Goal: Task Accomplishment & Management: Use online tool/utility

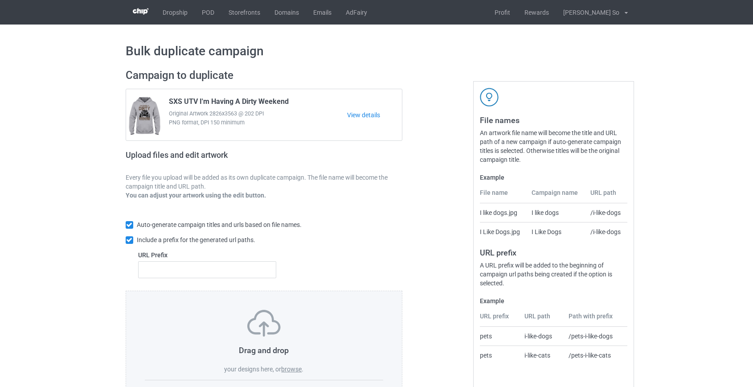
click at [294, 368] on label "browse" at bounding box center [291, 368] width 20 height 7
click at [288, 368] on label "browse" at bounding box center [291, 368] width 20 height 7
click at [0, 0] on input "browse" at bounding box center [0, 0] width 0 height 0
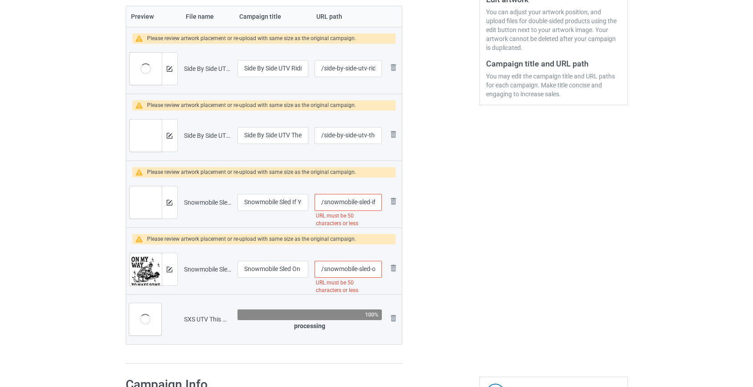
scroll to position [202, 0]
click at [395, 266] on img at bounding box center [393, 267] width 11 height 11
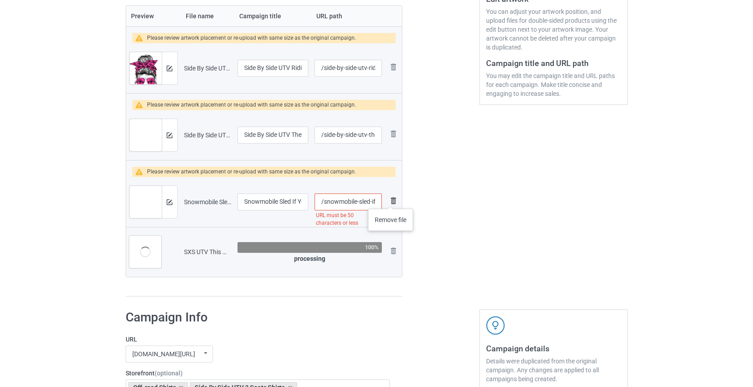
click at [391, 200] on img at bounding box center [393, 200] width 11 height 11
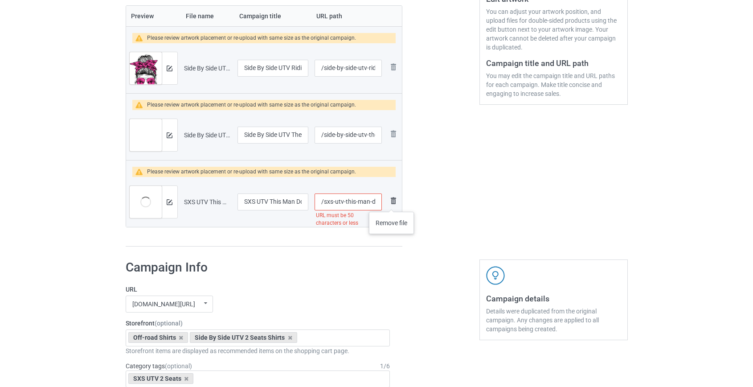
click at [392, 203] on img at bounding box center [393, 200] width 11 height 11
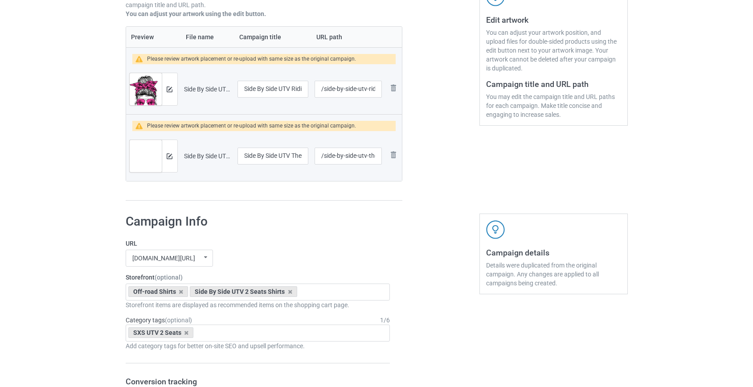
scroll to position [162, 0]
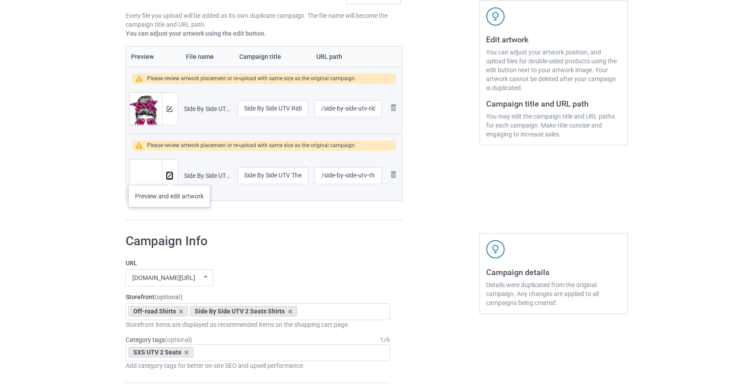
click at [169, 176] on img at bounding box center [170, 176] width 6 height 6
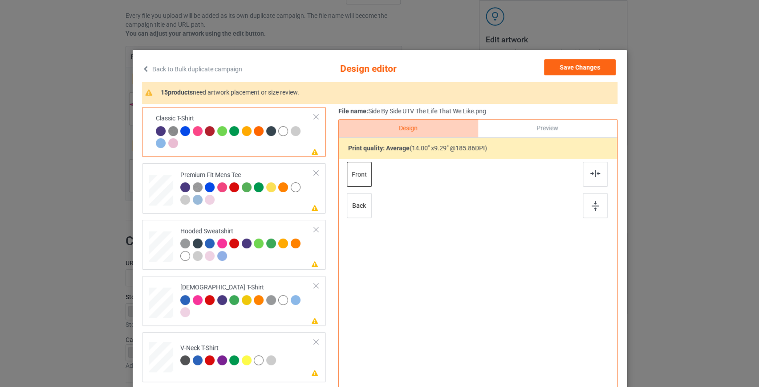
click at [211, 66] on link "Back to Bulk duplicate campaign" at bounding box center [192, 69] width 100 height 20
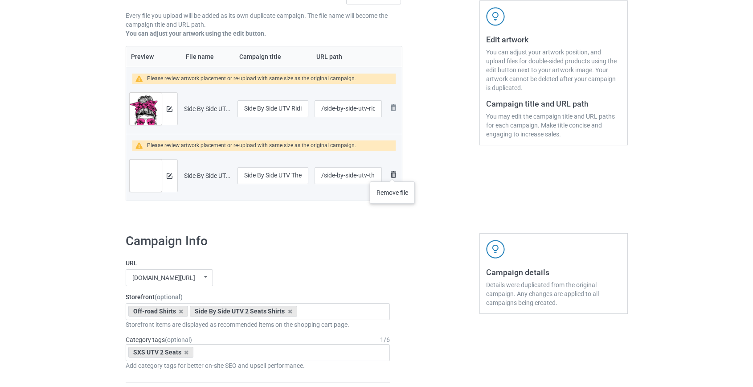
click at [392, 172] on img at bounding box center [393, 174] width 11 height 11
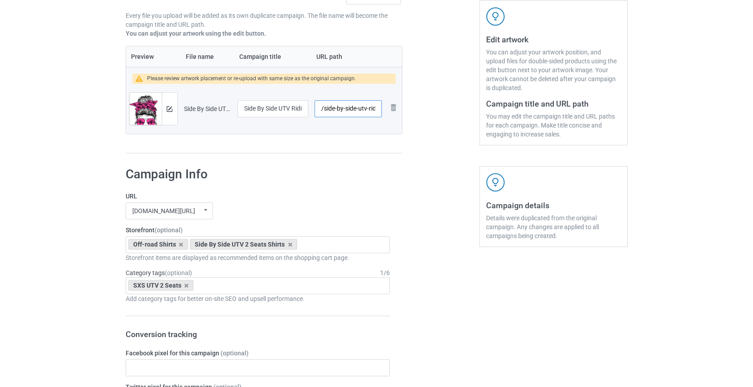
scroll to position [0, 33]
drag, startPoint x: 324, startPoint y: 107, endPoint x: 347, endPoint y: 107, distance: 23.2
click at [347, 107] on input "/side-by-side-utv-ridin-dirty-pink" at bounding box center [347, 108] width 67 height 17
click at [349, 104] on input "/sxs-dirty-pink" at bounding box center [347, 108] width 67 height 17
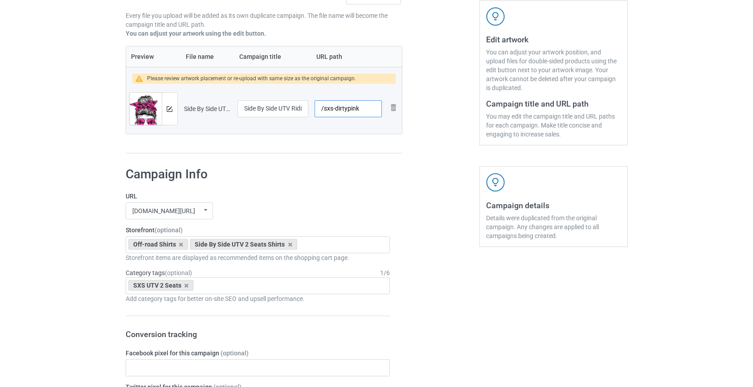
type input "/sxs-dirtypink"
click at [169, 106] on img at bounding box center [170, 109] width 6 height 6
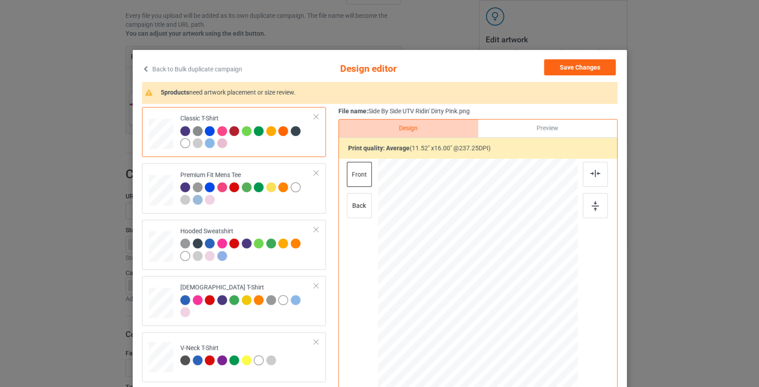
click at [212, 67] on link "Back to Bulk duplicate campaign" at bounding box center [192, 69] width 100 height 20
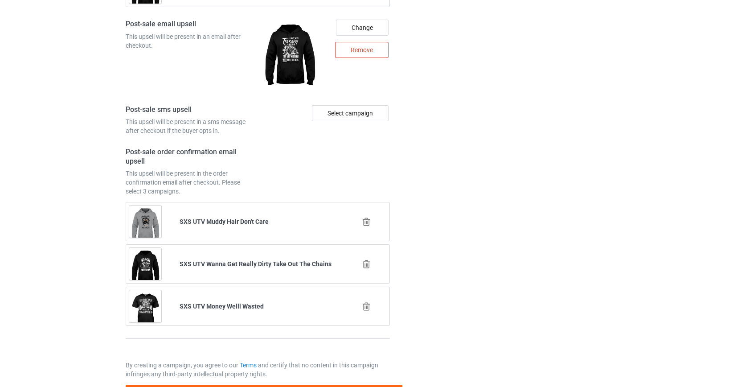
scroll to position [1237, 0]
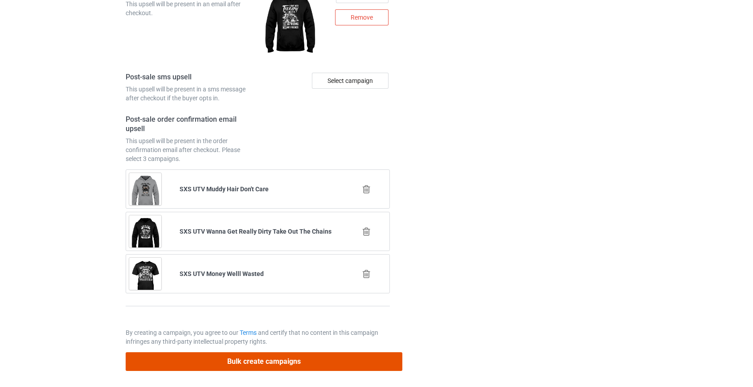
click at [270, 359] on button "Bulk create campaigns" at bounding box center [264, 361] width 277 height 18
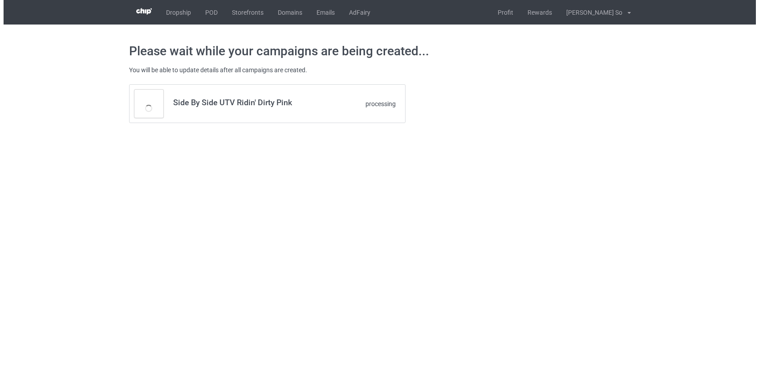
scroll to position [0, 0]
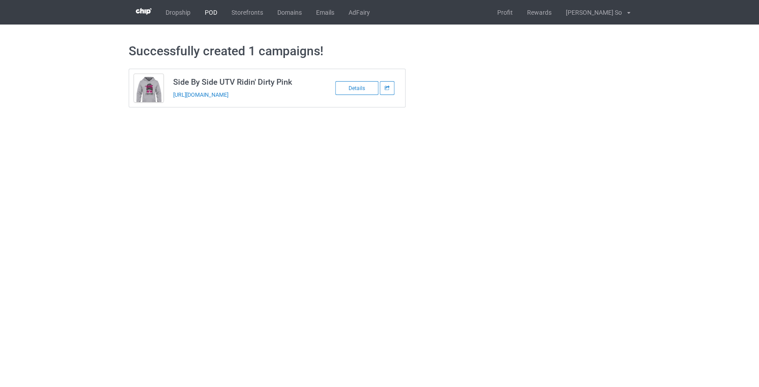
click at [211, 10] on link "POD" at bounding box center [211, 12] width 27 height 24
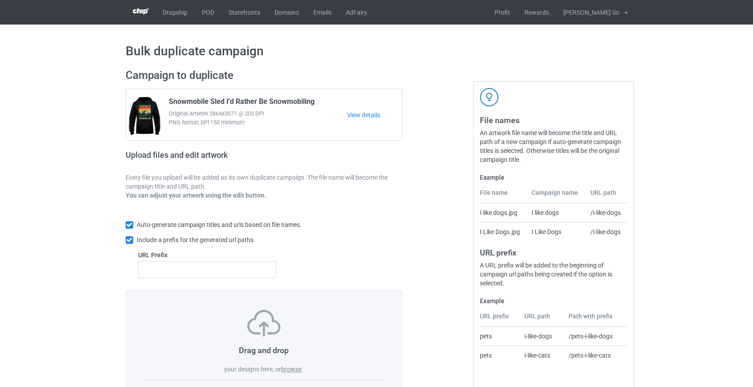
click at [286, 366] on label "browse" at bounding box center [291, 368] width 20 height 7
click at [0, 0] on input "browse" at bounding box center [0, 0] width 0 height 0
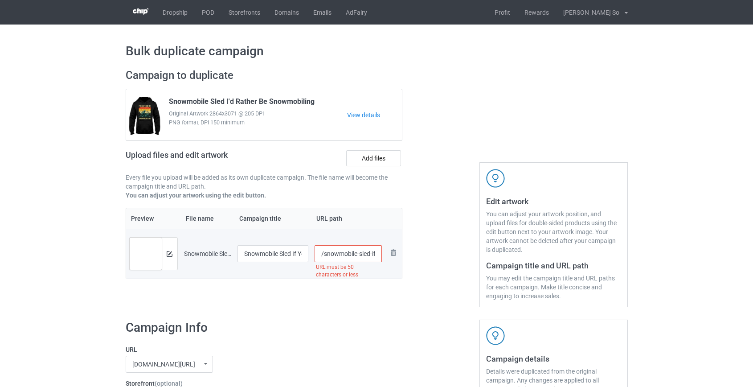
click at [342, 251] on input "/snowmobile-sled-if-you-don-t-like-snowmobiles-then-you-probably-uwon-t-like-me…" at bounding box center [347, 253] width 67 height 17
drag, startPoint x: 341, startPoint y: 253, endPoint x: 351, endPoint y: 256, distance: 10.7
click at [351, 256] on input "/sled-if-you-don-t-like-snowmobiles-then-you-probably-uwon-t-like-me-and-i-m-ok…" at bounding box center [347, 253] width 67 height 17
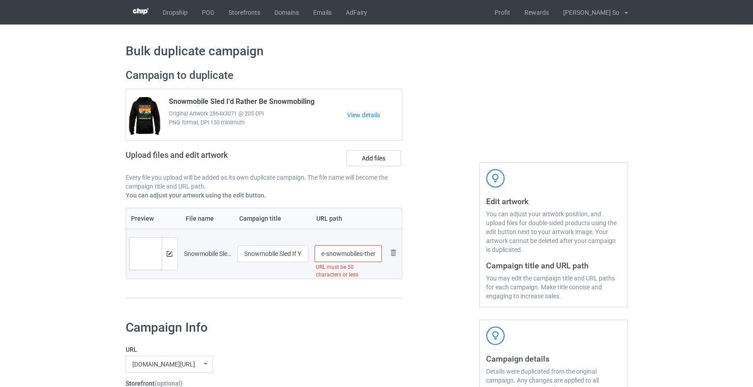
click at [351, 254] on input "/sled-if-you-don-t-like-snowmobiles-then-you-probably-uwon-t-like-me-and-i-m-ok…" at bounding box center [347, 253] width 67 height 17
drag, startPoint x: 326, startPoint y: 253, endPoint x: 441, endPoint y: 258, distance: 115.9
click at [441, 258] on div "Campaign to duplicate Snowmobile Sled I'd Rather Be Snowmobiling Original Artwo…" at bounding box center [376, 187] width 514 height 251
click at [363, 254] on input "/sled-if-you-don-t-like" at bounding box center [347, 253] width 67 height 17
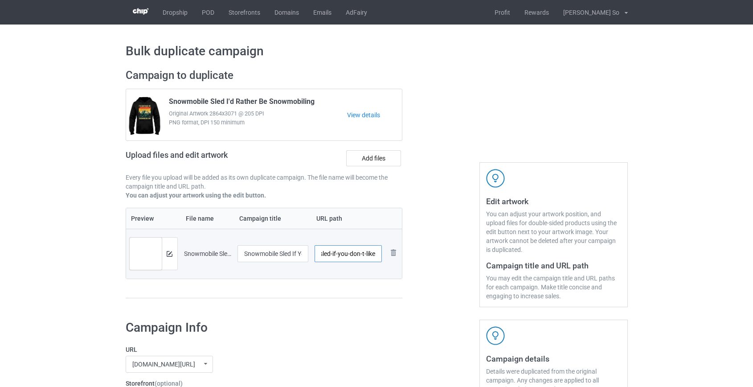
scroll to position [0, 0]
drag, startPoint x: 365, startPoint y: 253, endPoint x: 342, endPoint y: 257, distance: 22.9
click at [342, 257] on input "/sled-if-you-don-t-like" at bounding box center [347, 253] width 67 height 17
type input "/sled-iflike"
click at [168, 249] on div at bounding box center [170, 253] width 16 height 32
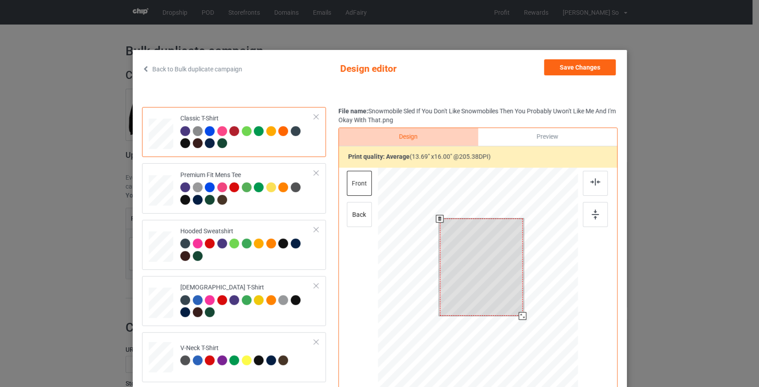
click at [518, 325] on div at bounding box center [478, 293] width 200 height 253
click at [579, 67] on button "Save Changes" at bounding box center [580, 67] width 72 height 16
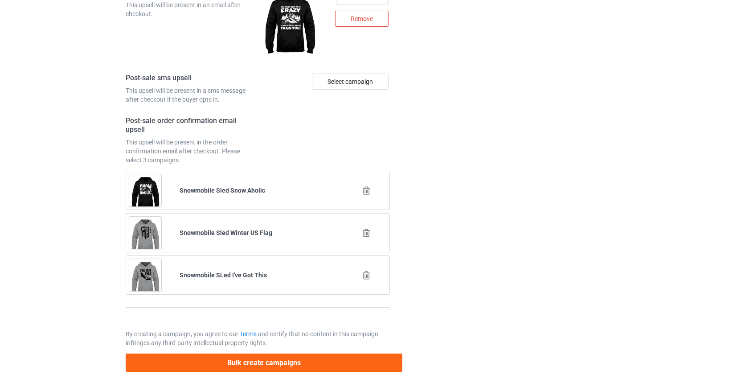
scroll to position [1229, 0]
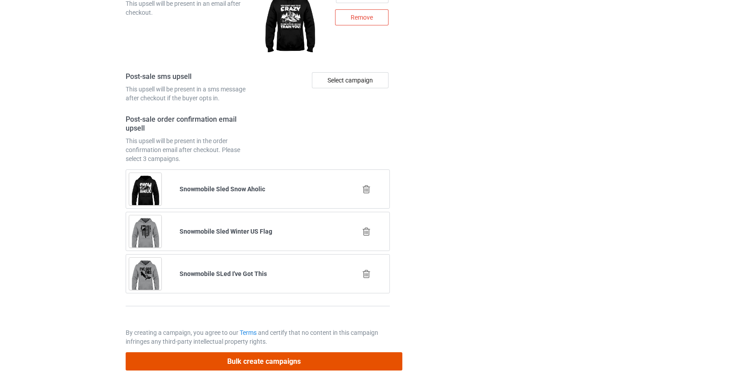
click at [304, 364] on button "Bulk create campaigns" at bounding box center [264, 361] width 277 height 18
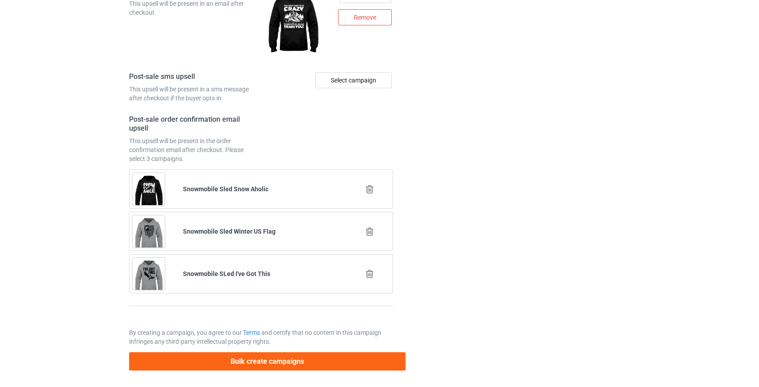
scroll to position [0, 0]
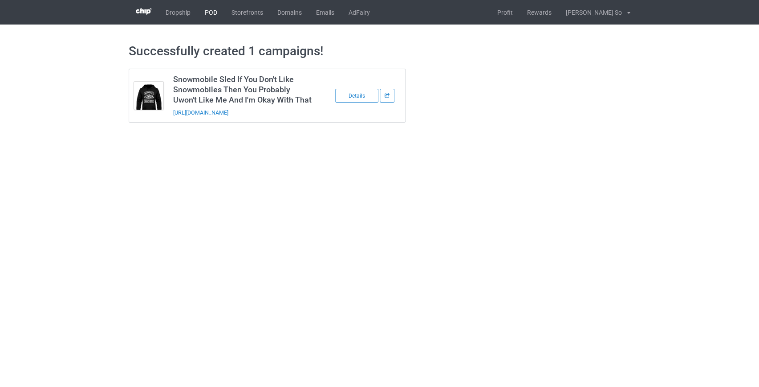
click at [206, 11] on link "POD" at bounding box center [211, 12] width 27 height 24
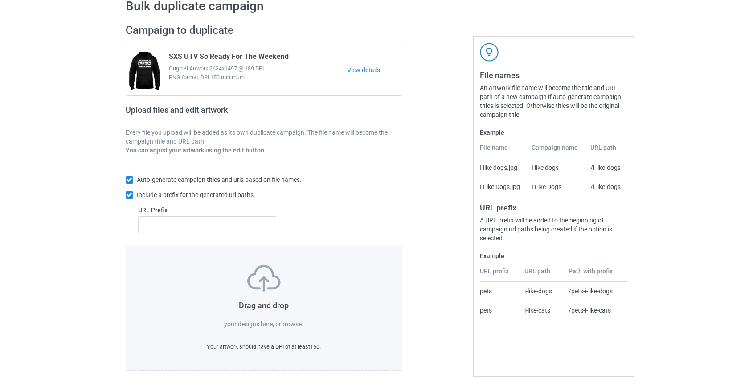
scroll to position [46, 0]
click at [295, 322] on label "browse" at bounding box center [291, 322] width 20 height 7
click at [0, 0] on input "browse" at bounding box center [0, 0] width 0 height 0
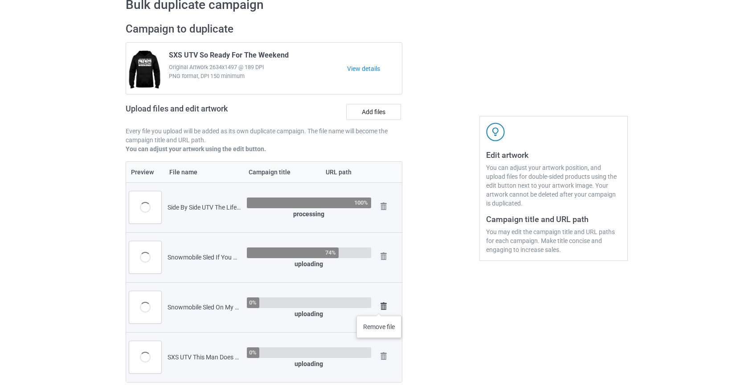
click at [379, 306] on img at bounding box center [383, 306] width 12 height 12
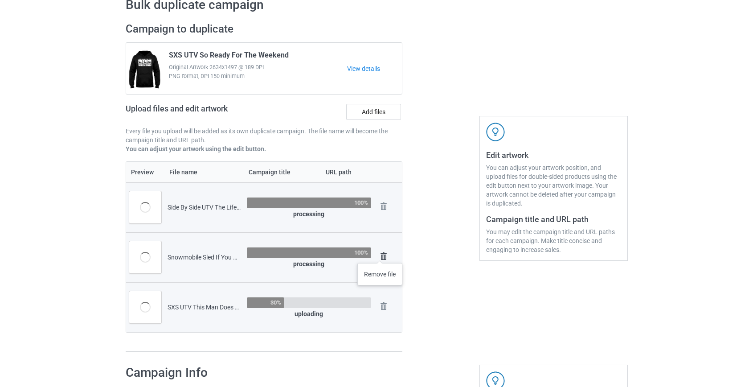
click at [380, 254] on img at bounding box center [383, 256] width 12 height 12
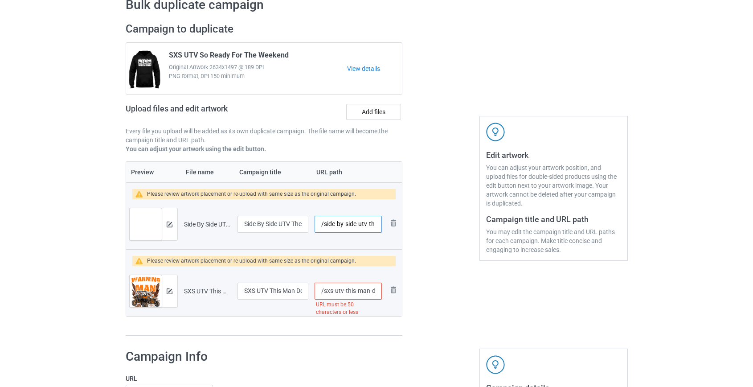
scroll to position [0, 46]
drag, startPoint x: 324, startPoint y: 226, endPoint x: 341, endPoint y: 221, distance: 17.7
click at [341, 221] on input "/side-by-side-utv-the-life-that-we-like" at bounding box center [347, 224] width 67 height 17
click at [351, 223] on input "/sxs-that-we-like" at bounding box center [347, 224] width 67 height 17
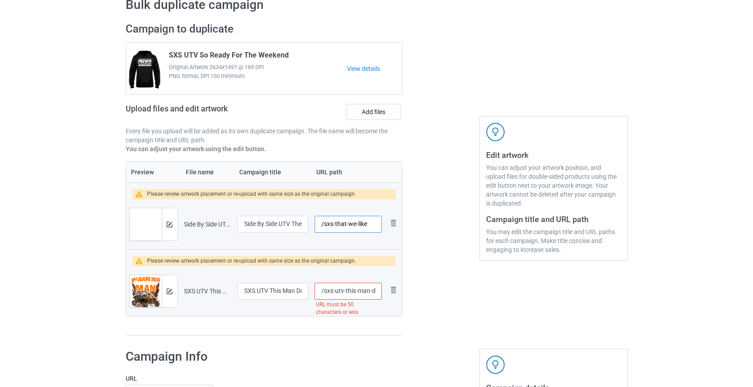
click at [351, 223] on input "/sxs-that-we-like" at bounding box center [347, 224] width 67 height 17
type input "/sxs-that-like"
click at [335, 289] on input "/sxs-utv-this-man-does-not-play-well-with-stupid-people" at bounding box center [347, 290] width 67 height 17
click at [364, 291] on input "/sxs-utv-this-man-does-not-play-well-with-stupid-people" at bounding box center [347, 290] width 67 height 17
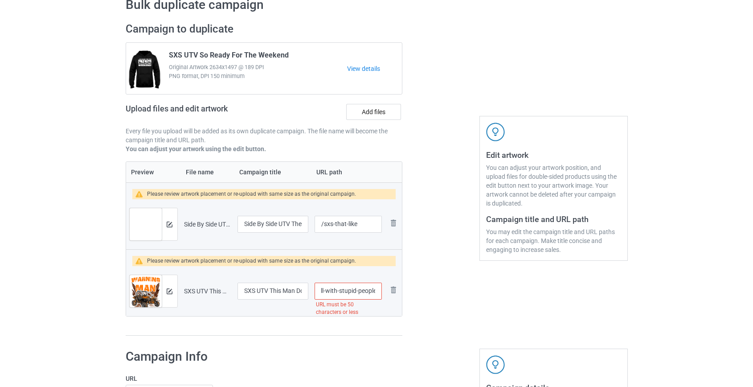
click at [364, 291] on input "/sxs-utv-this-man-does-not-play-well-with-stupid-people" at bounding box center [347, 290] width 67 height 17
drag, startPoint x: 344, startPoint y: 291, endPoint x: 334, endPoint y: 288, distance: 10.7
click at [334, 288] on input "/sxs-utv-this-man-does-not-play-well-with-stupid" at bounding box center [347, 290] width 67 height 17
click at [168, 224] on img at bounding box center [170, 224] width 6 height 6
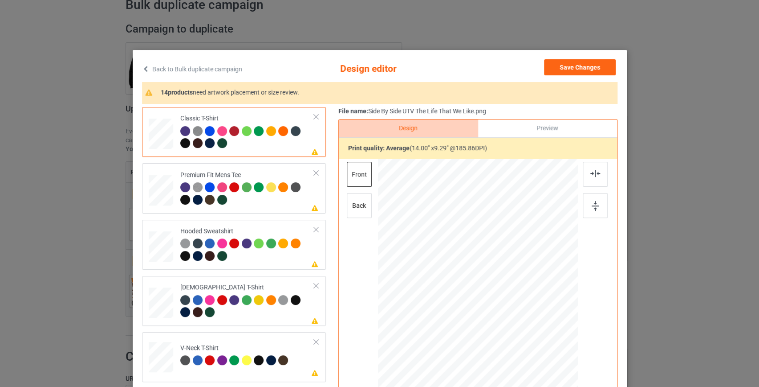
click at [220, 73] on link "Back to Bulk duplicate campaign" at bounding box center [192, 69] width 100 height 20
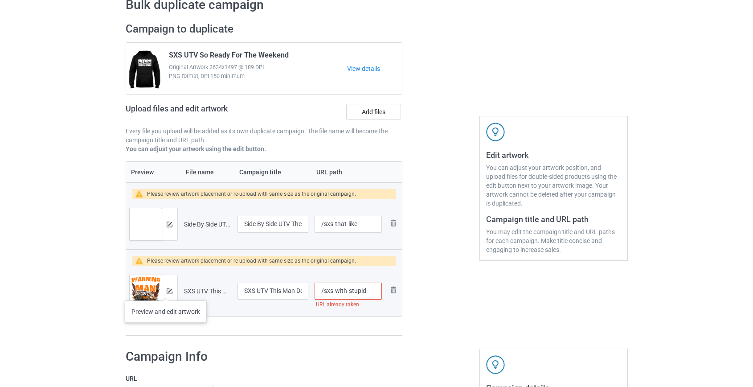
click at [166, 291] on div at bounding box center [170, 291] width 16 height 32
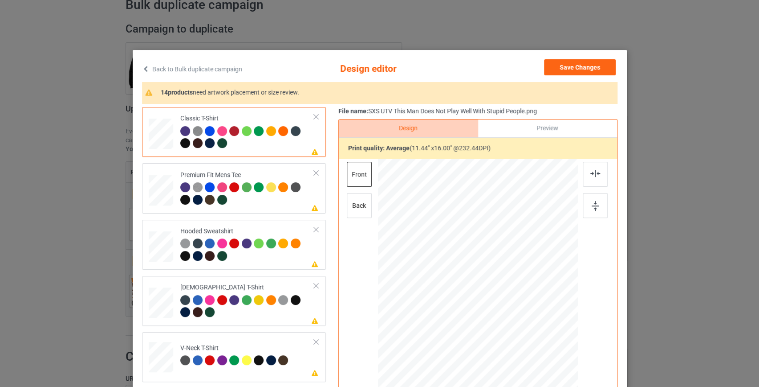
click at [235, 75] on link "Back to Bulk duplicate campaign" at bounding box center [192, 69] width 100 height 20
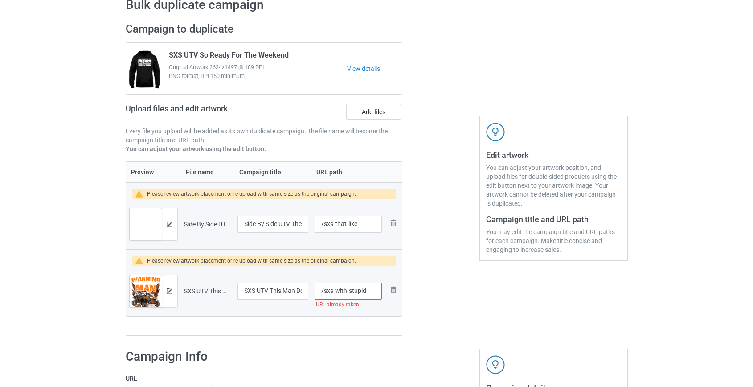
click at [348, 291] on input "/sxs-with-stupid" at bounding box center [347, 290] width 67 height 17
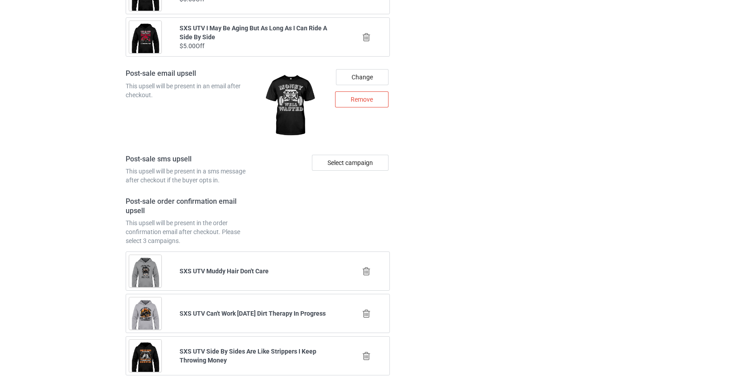
scroll to position [1304, 0]
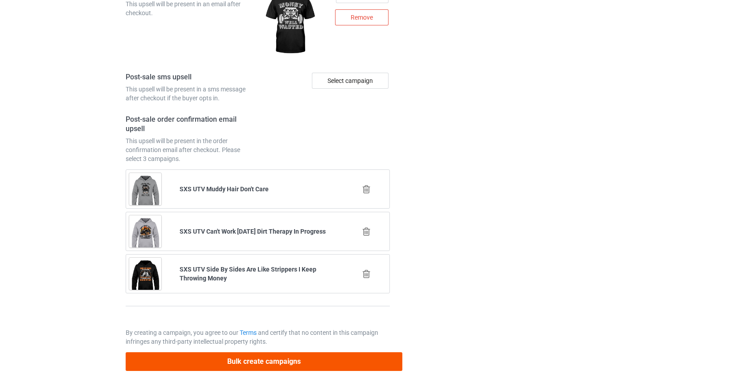
type input "/sxs-withstupid"
click at [351, 362] on button "Bulk create campaigns" at bounding box center [264, 361] width 277 height 18
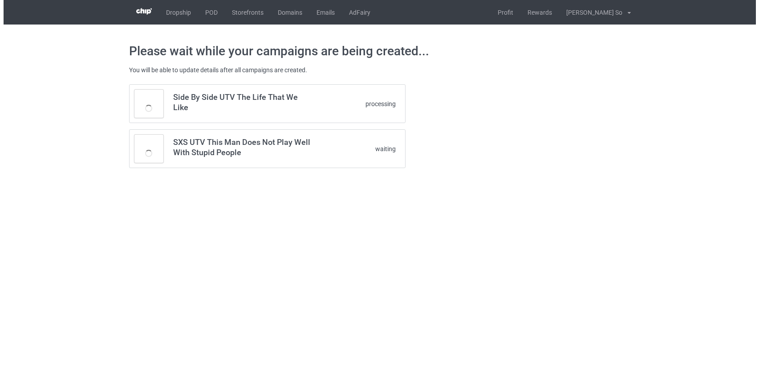
scroll to position [0, 0]
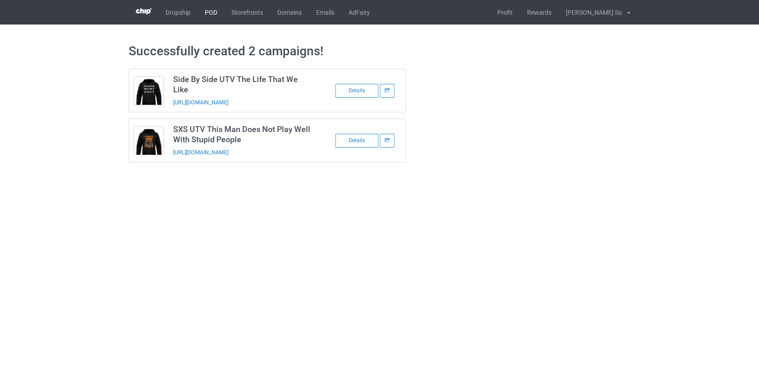
click at [215, 15] on link "POD" at bounding box center [211, 12] width 27 height 24
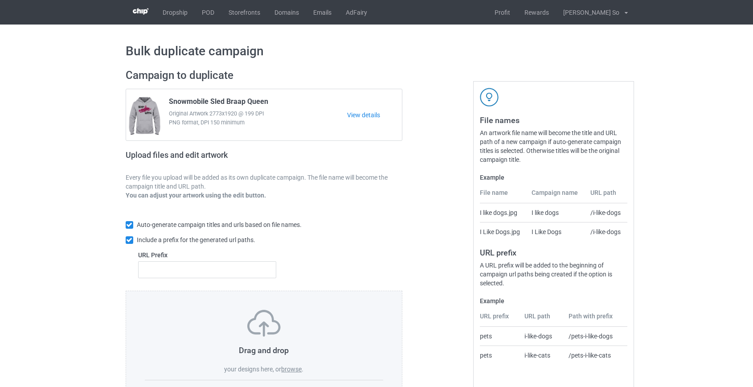
click at [299, 368] on label "browse" at bounding box center [291, 368] width 20 height 7
click at [0, 0] on input "browse" at bounding box center [0, 0] width 0 height 0
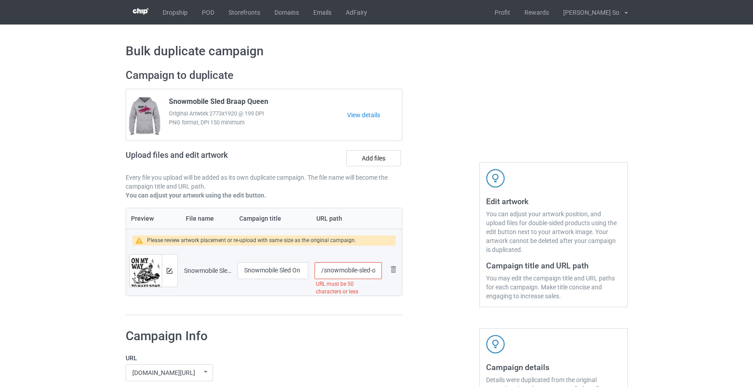
click at [343, 271] on input "/snowmobile-sled-on-my-way-to-make-some-bad-decisions-halloween" at bounding box center [347, 270] width 67 height 17
click at [347, 270] on input "/sled-on-my-way-to-make-some-bad-decisions-halloween" at bounding box center [347, 270] width 67 height 17
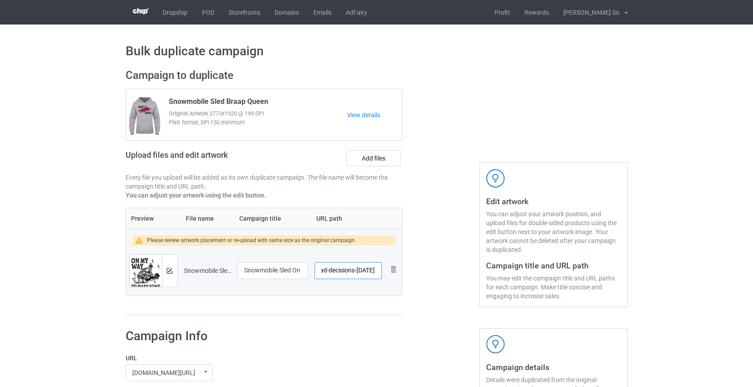
drag, startPoint x: 358, startPoint y: 269, endPoint x: 773, endPoint y: 317, distance: 418.3
click at [753, 317] on html "Dropship POD Storefronts Domains Emails AdFairy Profit Rewards Hoang Dinh So Se…" at bounding box center [376, 193] width 753 height 387
type input "/sled-on-way"
click at [165, 269] on div at bounding box center [170, 270] width 16 height 32
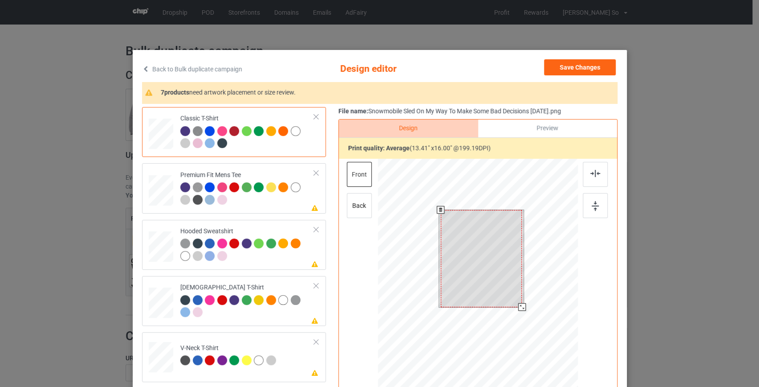
click at [517, 322] on div at bounding box center [478, 285] width 200 height 253
click at [583, 66] on button "Save Changes" at bounding box center [580, 67] width 72 height 16
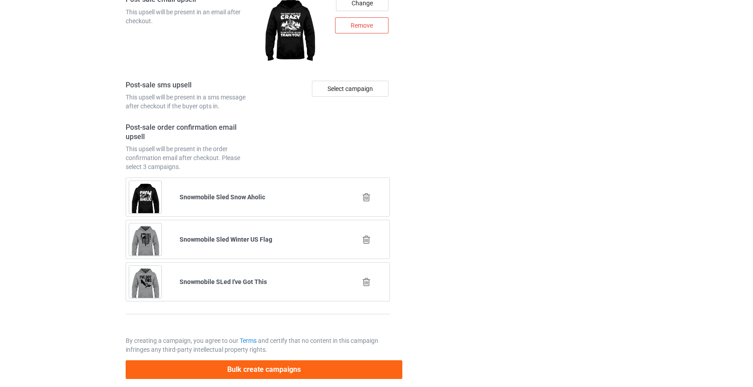
scroll to position [1237, 0]
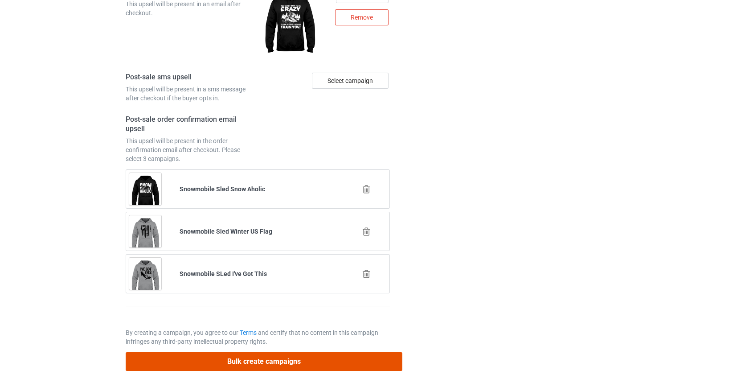
click at [285, 361] on button "Bulk create campaigns" at bounding box center [264, 361] width 277 height 18
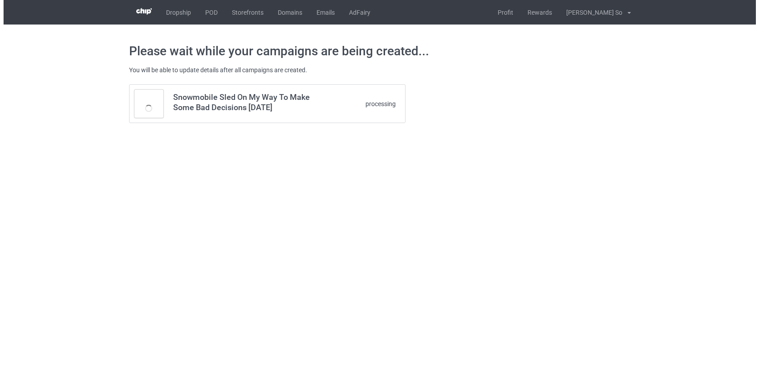
scroll to position [0, 0]
